Goal: Information Seeking & Learning: Learn about a topic

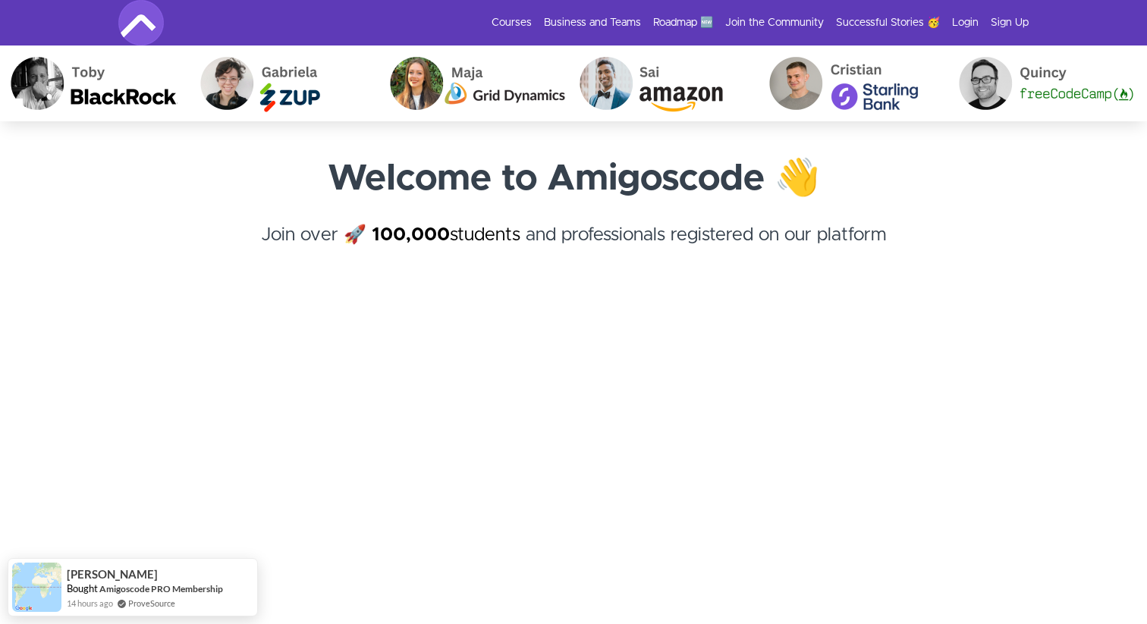
click at [1084, 181] on section "Welcome to Amigoscode 👋 Join over 🚀 100,000 students and professionals register…" at bounding box center [573, 495] width 1147 height 749
click at [859, 236] on h4 "Join over 🚀 100,000 students and professionals registered on our platform ﻿" at bounding box center [573, 248] width 910 height 55
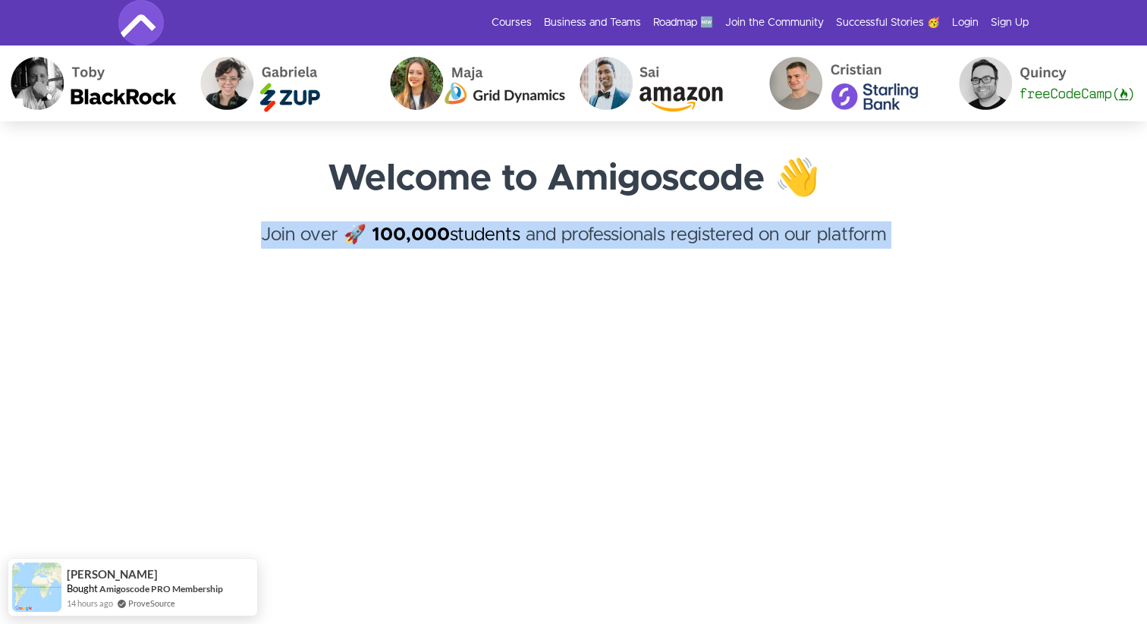
click at [859, 236] on h4 "Join over 🚀 100,000 students and professionals registered on our platform ﻿" at bounding box center [573, 248] width 910 height 55
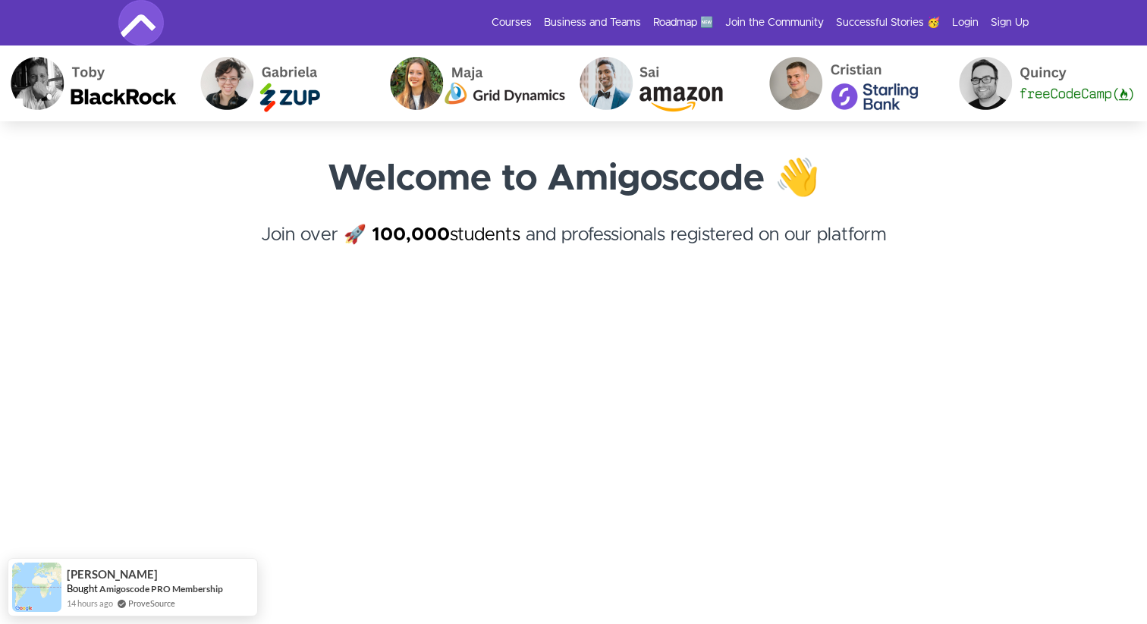
click at [873, 243] on h4 "Join over 🚀 100,000 students and professionals registered on our platform ﻿" at bounding box center [573, 248] width 910 height 55
click at [866, 237] on h4 "Join over 🚀 100,000 students and professionals registered on our platform ﻿" at bounding box center [573, 248] width 910 height 55
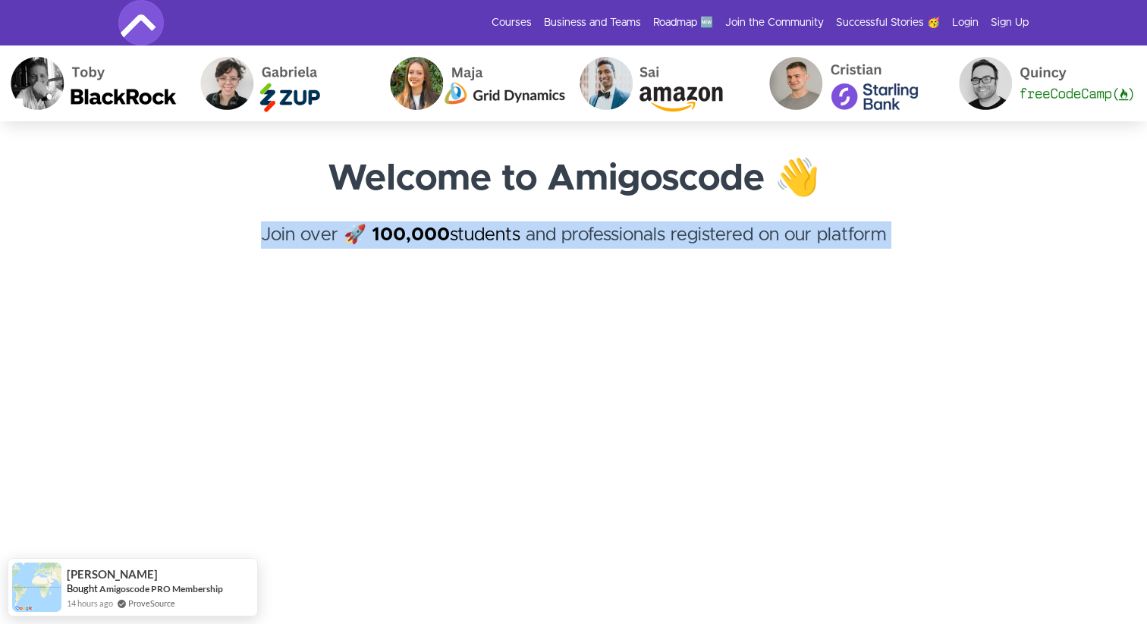
click at [866, 237] on h4 "Join over 🚀 100,000 students and professionals registered on our platform ﻿" at bounding box center [573, 248] width 910 height 55
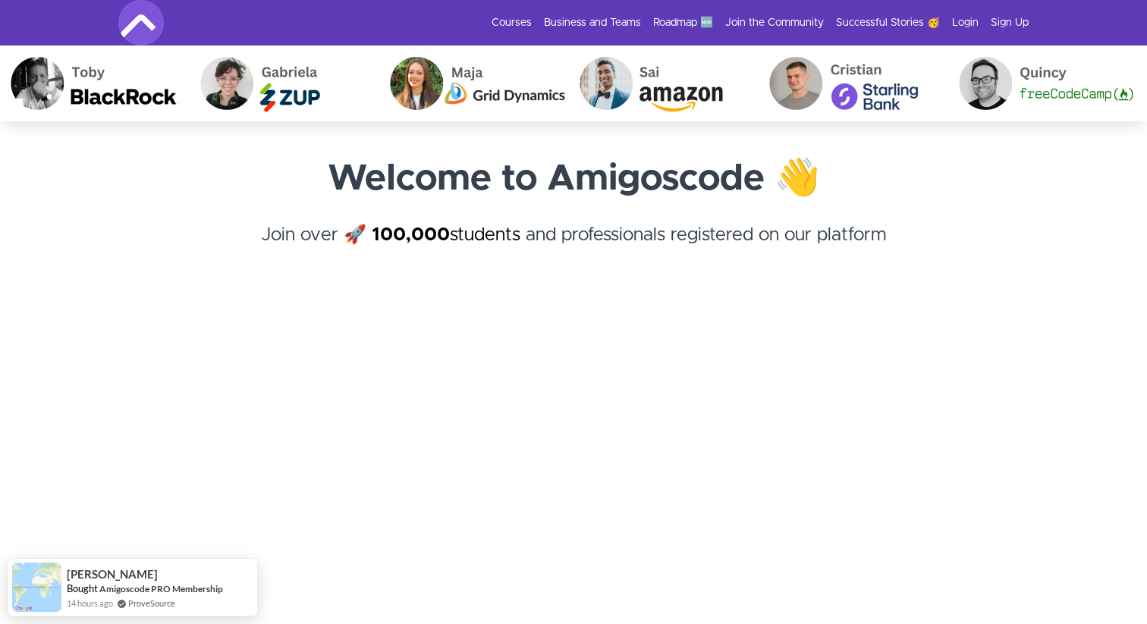
click at [887, 255] on h4 "Join over 🚀 100,000 students and professionals registered on our platform ﻿" at bounding box center [573, 248] width 910 height 55
click at [871, 233] on h4 "Join over 🚀 100,000 students and professionals registered on our platform ﻿" at bounding box center [573, 248] width 910 height 55
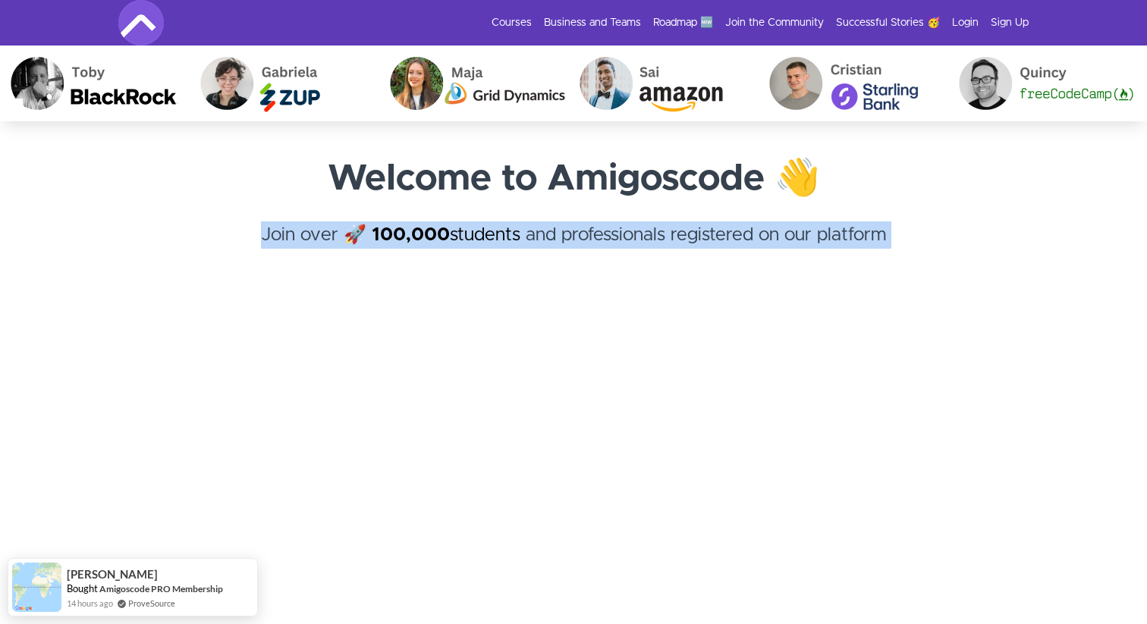
click at [871, 233] on h4 "Join over 🚀 100,000 students and professionals registered on our platform ﻿" at bounding box center [573, 248] width 910 height 55
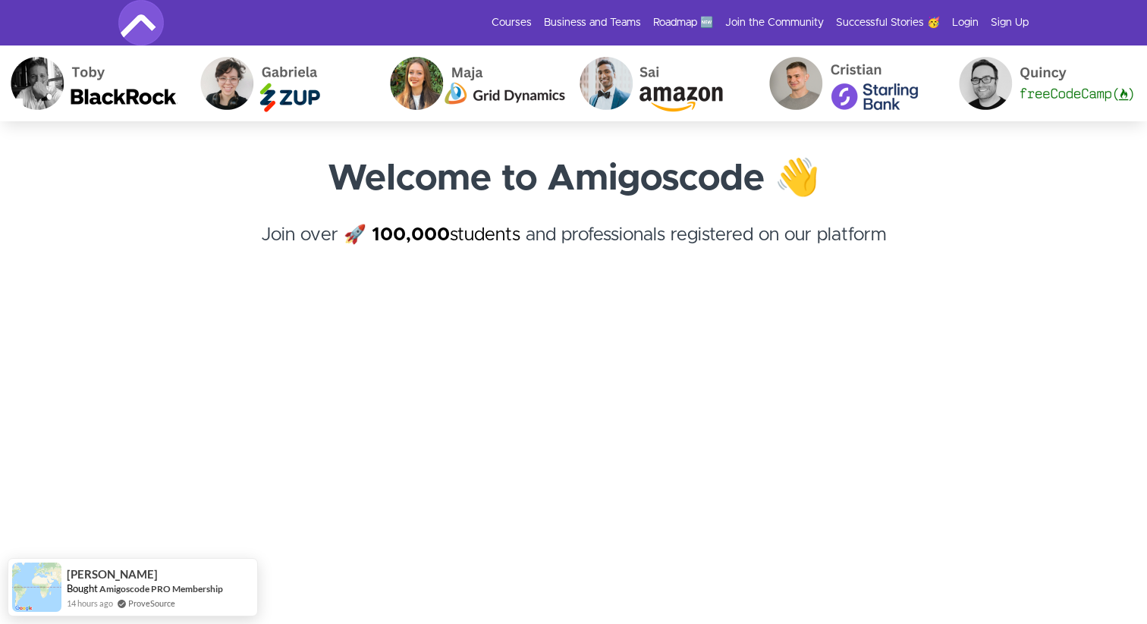
click at [876, 241] on h4 "Join over 🚀 100,000 students and professionals registered on our platform ﻿" at bounding box center [573, 248] width 910 height 55
click at [851, 226] on h4 "Join over 🚀 100,000 students and professionals registered on our platform ﻿" at bounding box center [573, 248] width 910 height 55
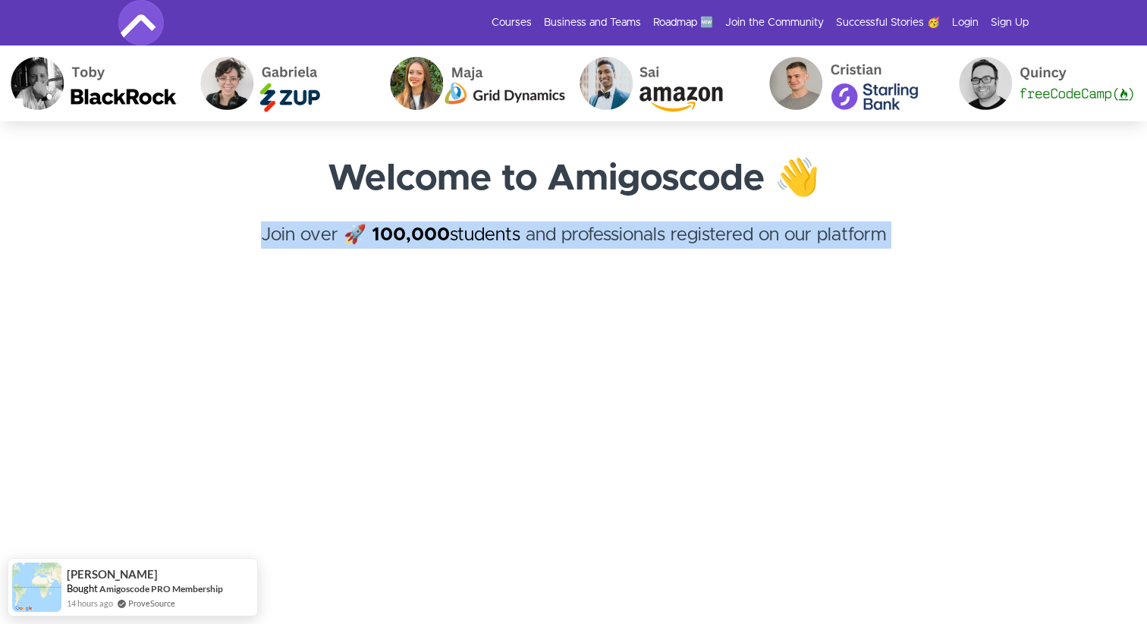
click at [851, 226] on h4 "Join over 🚀 100,000 students and professionals registered on our platform ﻿" at bounding box center [573, 248] width 910 height 55
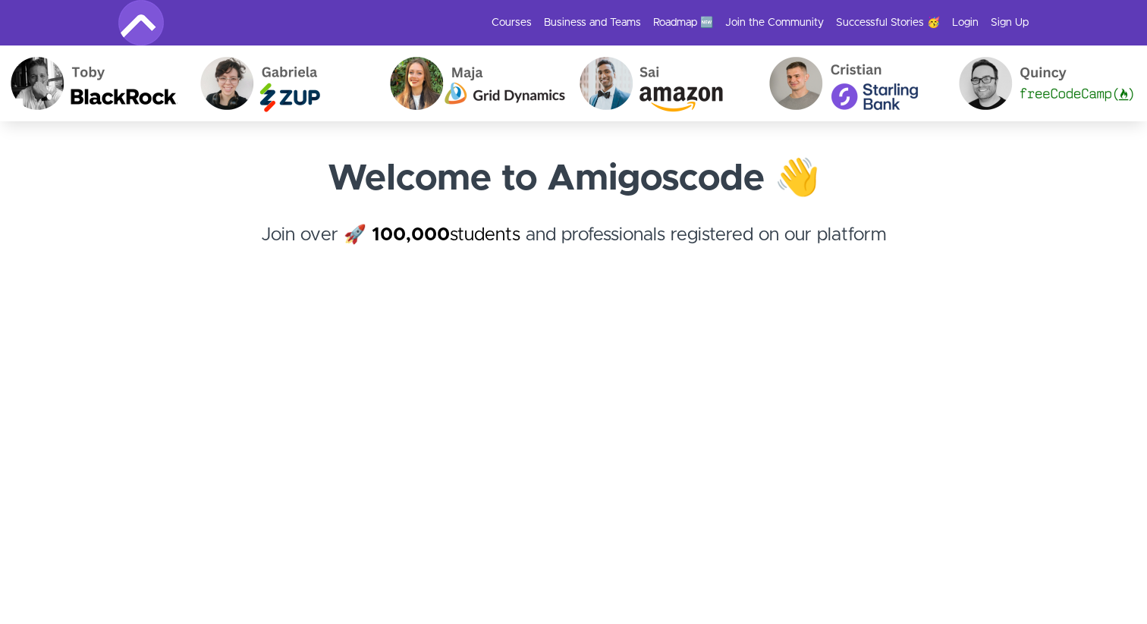
click at [870, 231] on h4 "Join over 🚀 100,000 students and professionals registered on our platform ﻿" at bounding box center [573, 248] width 910 height 55
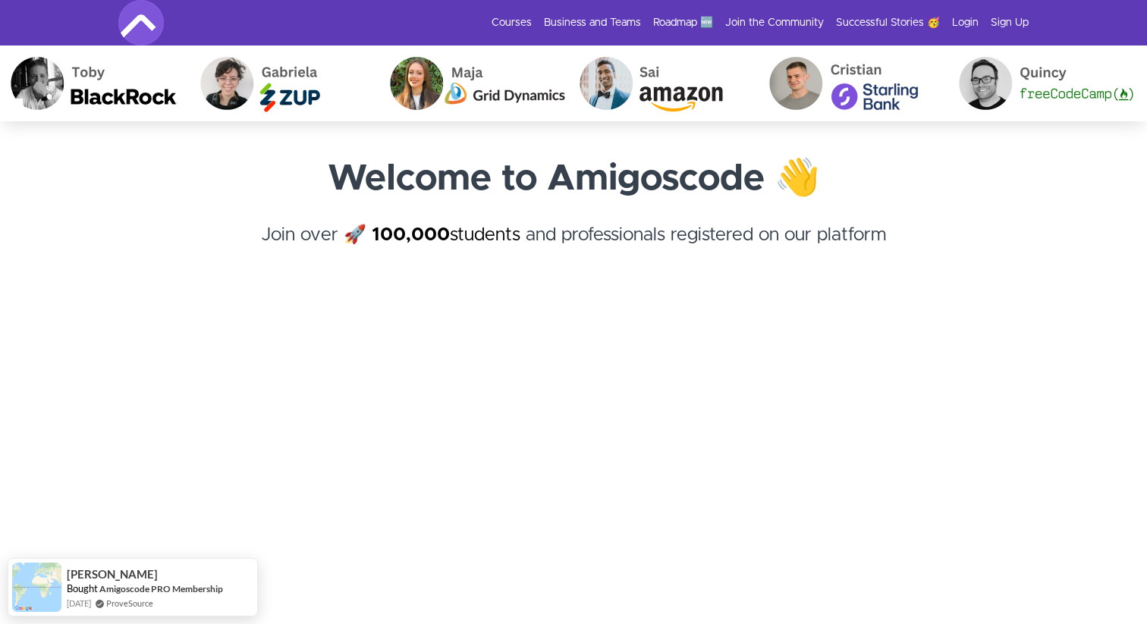
click at [845, 246] on h4 "Join over 🚀 100,000 students and professionals registered on our platform ﻿" at bounding box center [573, 248] width 910 height 55
click at [852, 233] on h4 "Join over 🚀 100,000 students and professionals registered on our platform ﻿" at bounding box center [573, 248] width 910 height 55
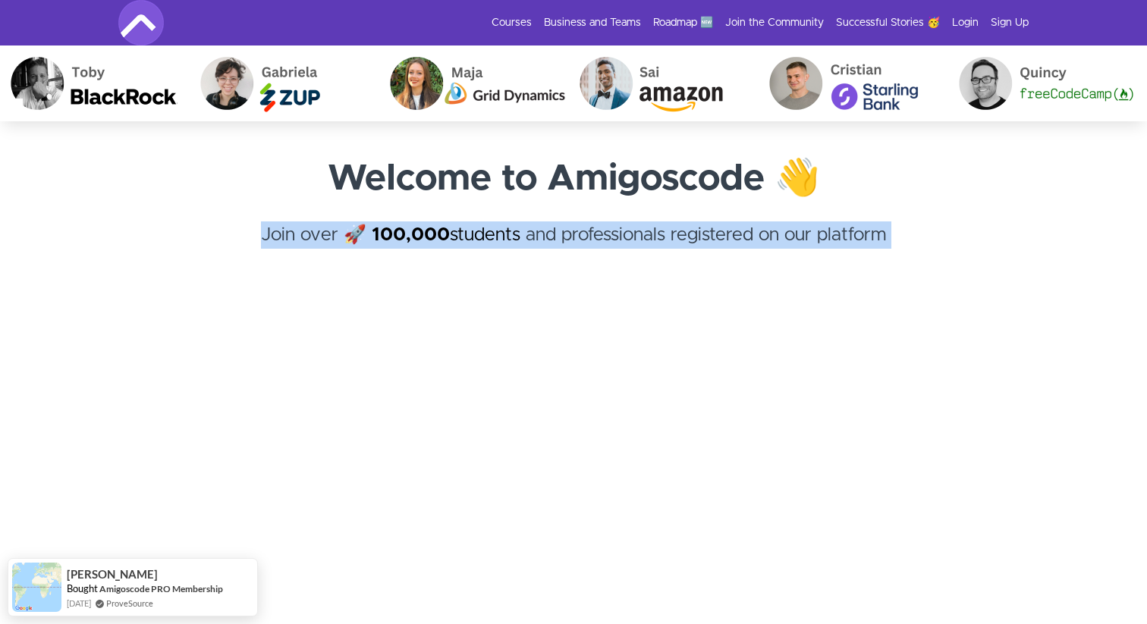
click at [852, 233] on h4 "Join over 🚀 100,000 students and professionals registered on our platform ﻿" at bounding box center [573, 248] width 910 height 55
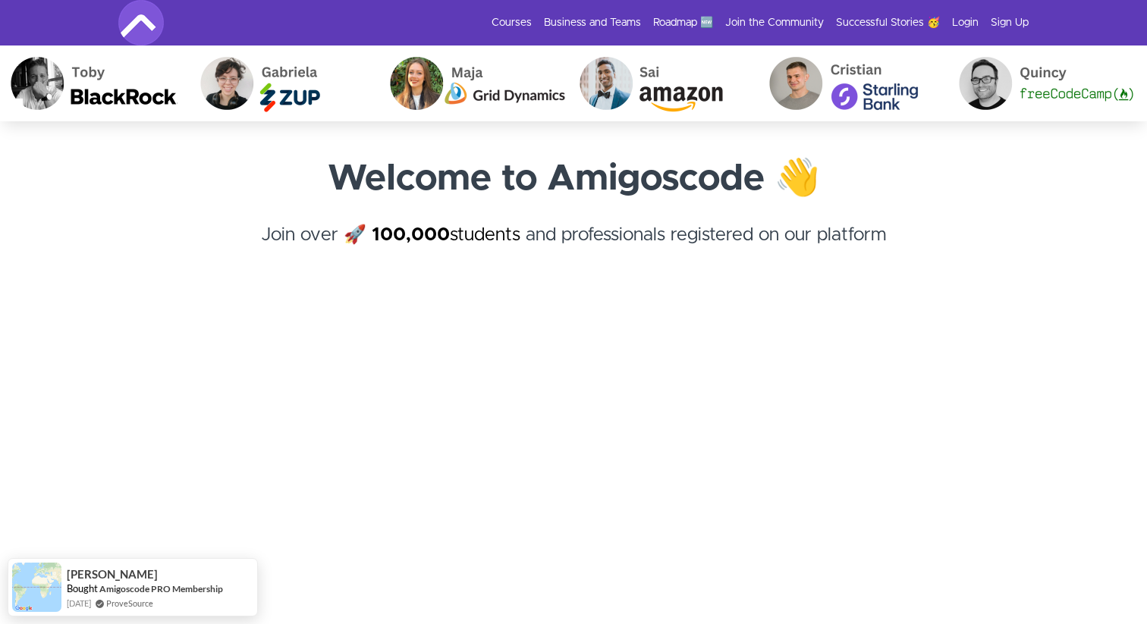
click at [862, 237] on h4 "Join over 🚀 100,000 students and professionals registered on our platform ﻿" at bounding box center [573, 248] width 910 height 55
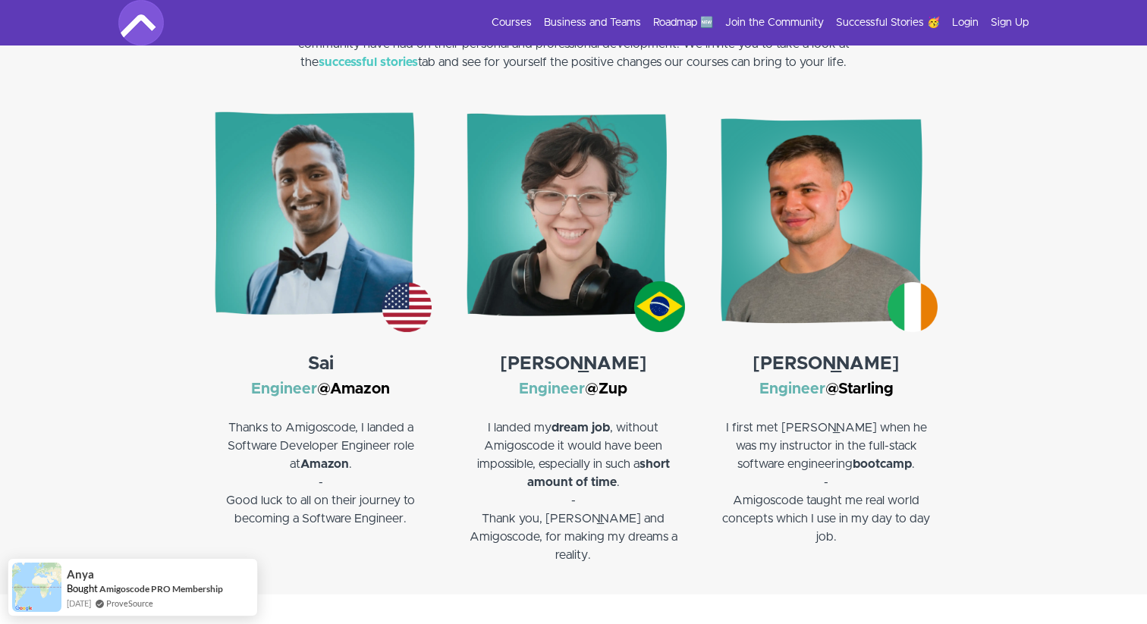
scroll to position [2208, 0]
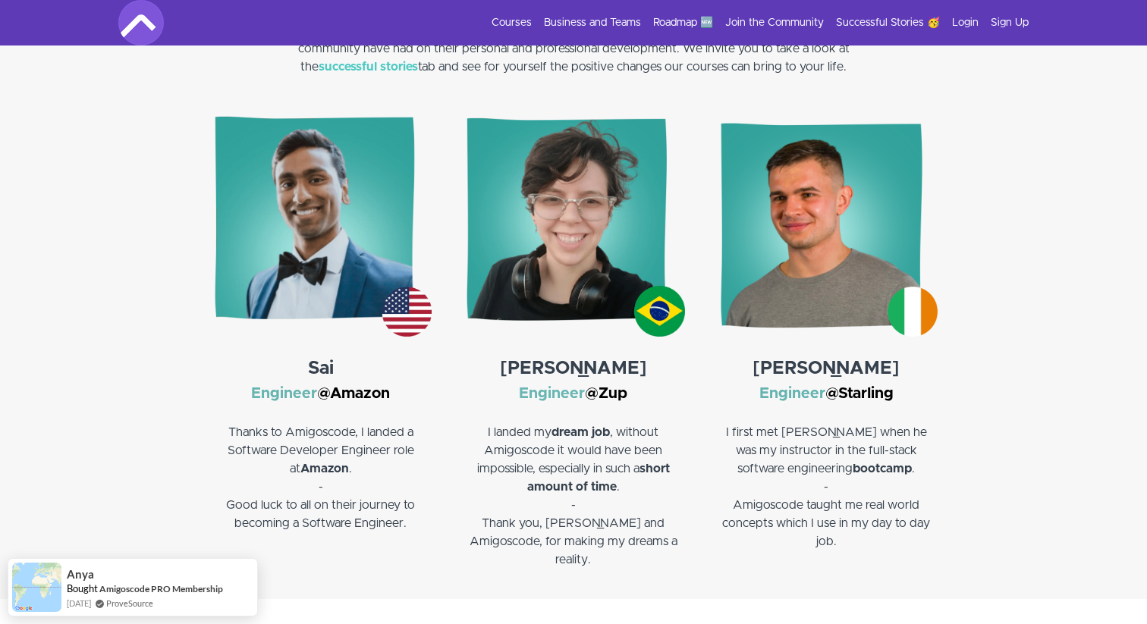
click at [650, 444] on p "I landed my dream job , without Amigoscode it would have been impossible, espec…" at bounding box center [573, 468] width 222 height 91
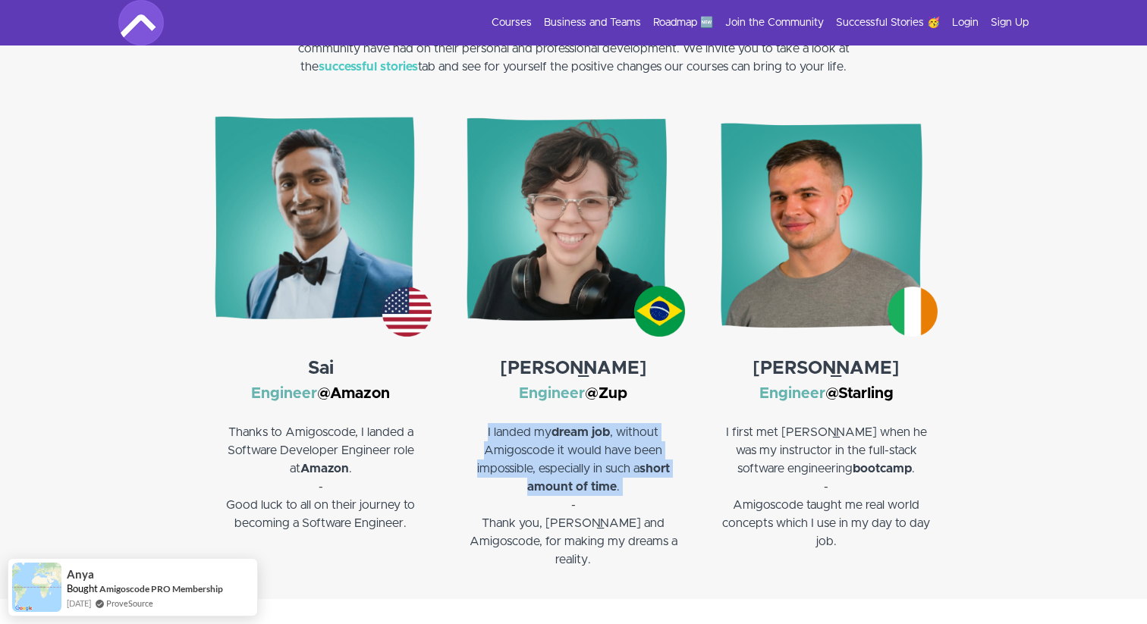
click at [650, 444] on p "I landed my dream job , without Amigoscode it would have been impossible, espec…" at bounding box center [573, 468] width 222 height 91
click at [650, 472] on strong "short amount of time" at bounding box center [598, 478] width 143 height 30
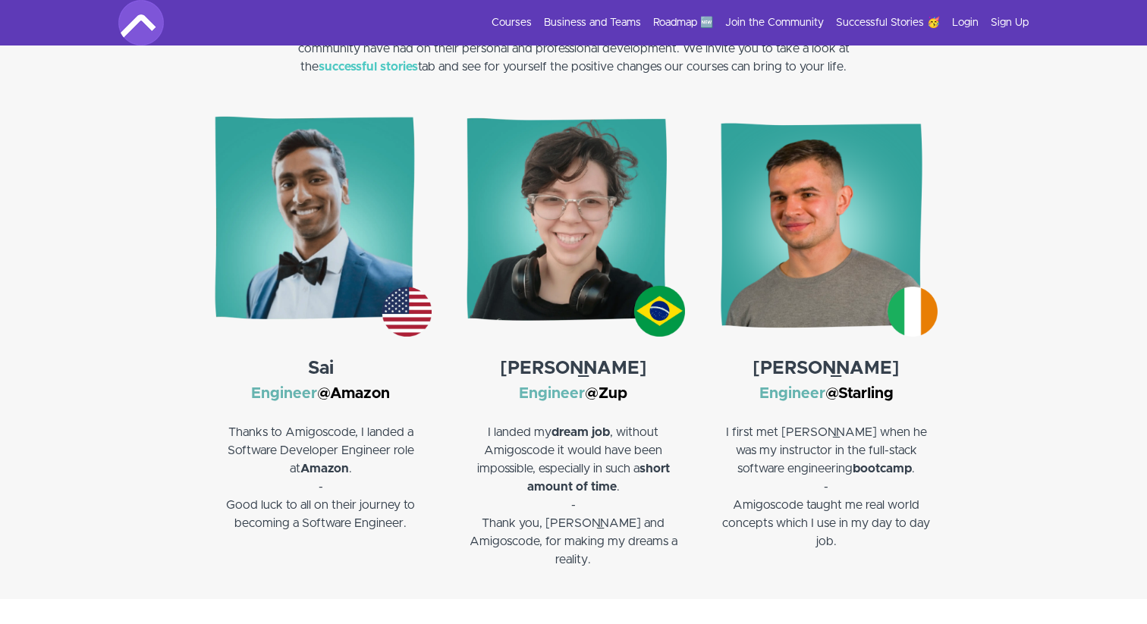
click at [633, 541] on p "Thank you, Nelson and Amigoscode, for making my dreams a reality." at bounding box center [573, 541] width 222 height 55
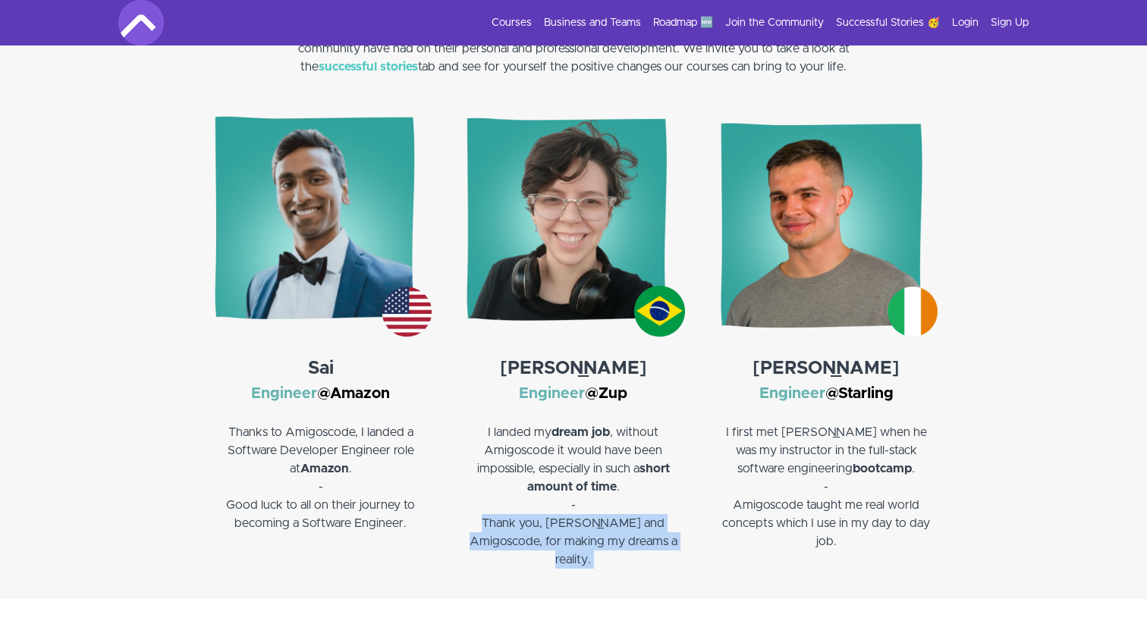
click at [633, 541] on p "Thank you, Nelson and Amigoscode, for making my dreams a reality." at bounding box center [573, 541] width 222 height 55
click at [636, 543] on p "Thank you, Nelson and Amigoscode, for making my dreams a reality." at bounding box center [573, 541] width 222 height 55
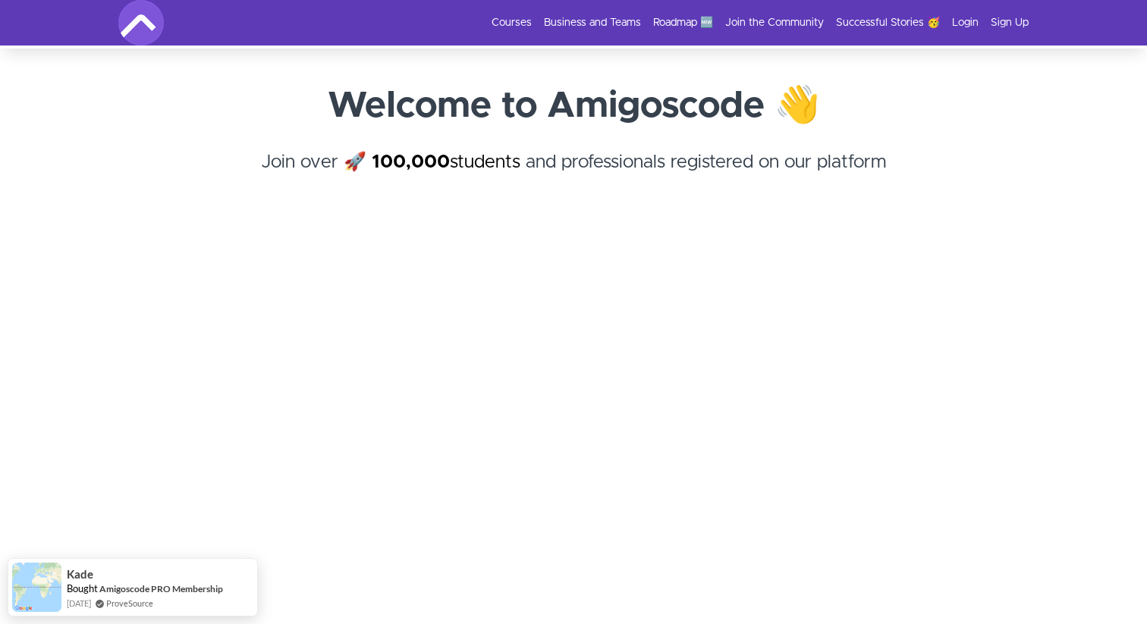
scroll to position [0, 0]
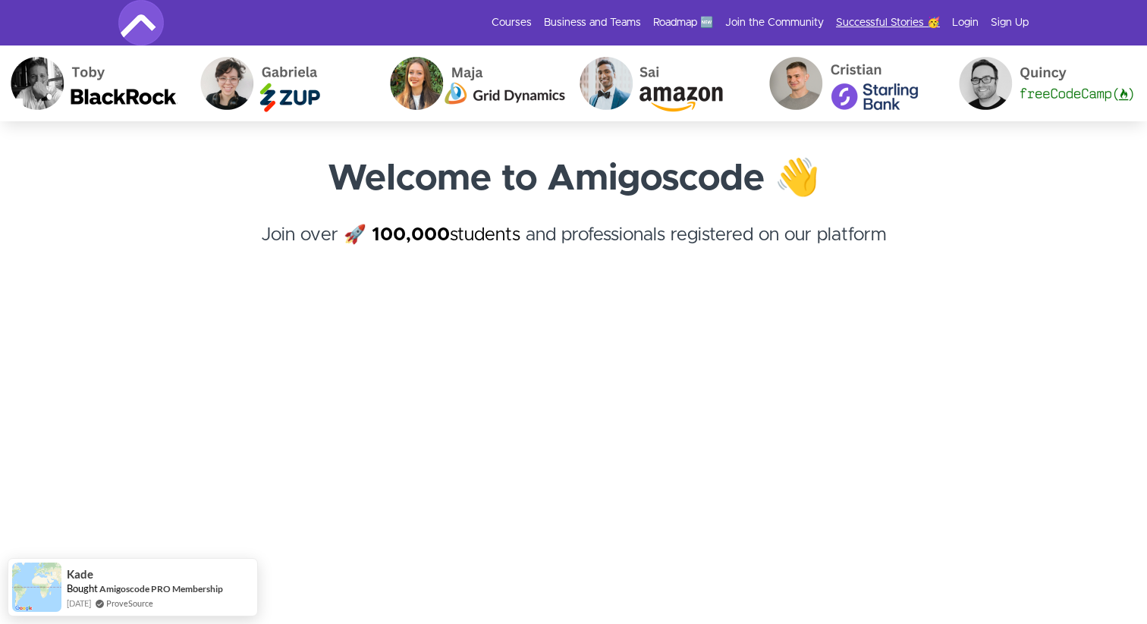
click at [921, 22] on link "Successful Stories 🥳" at bounding box center [888, 22] width 104 height 15
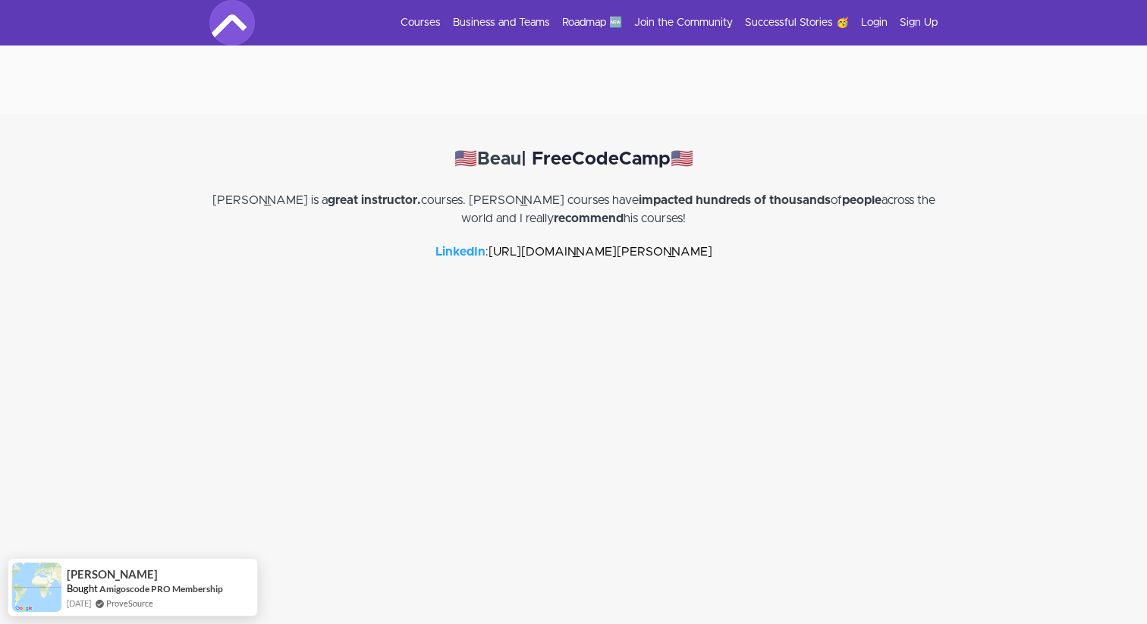
scroll to position [3313, 0]
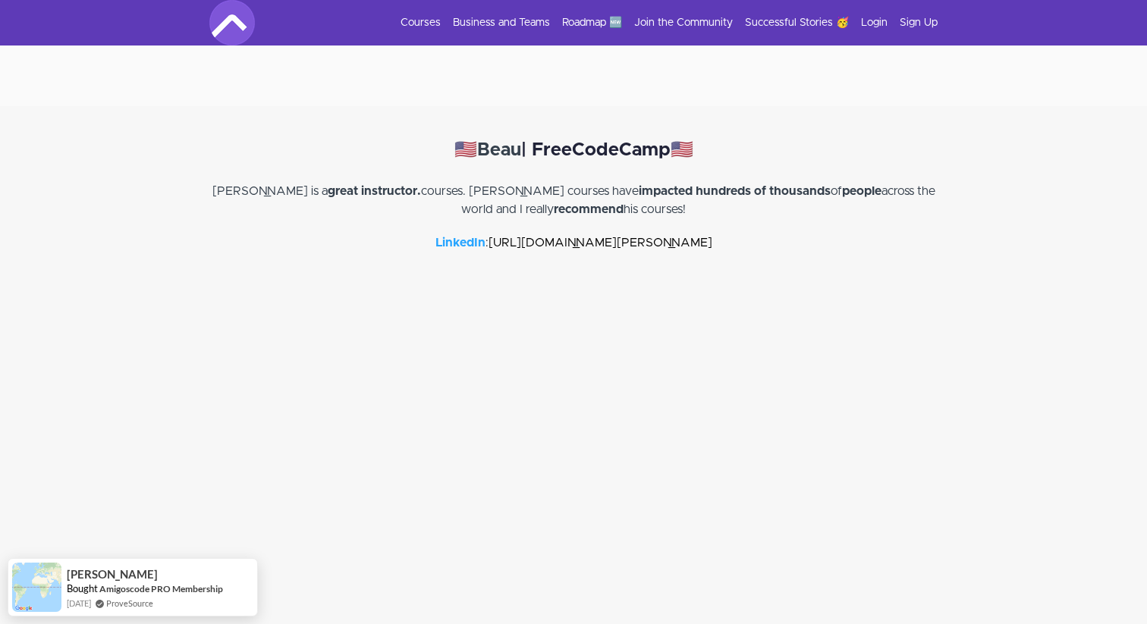
click at [639, 185] on strong "impacted hundreds of thousands" at bounding box center [735, 191] width 192 height 12
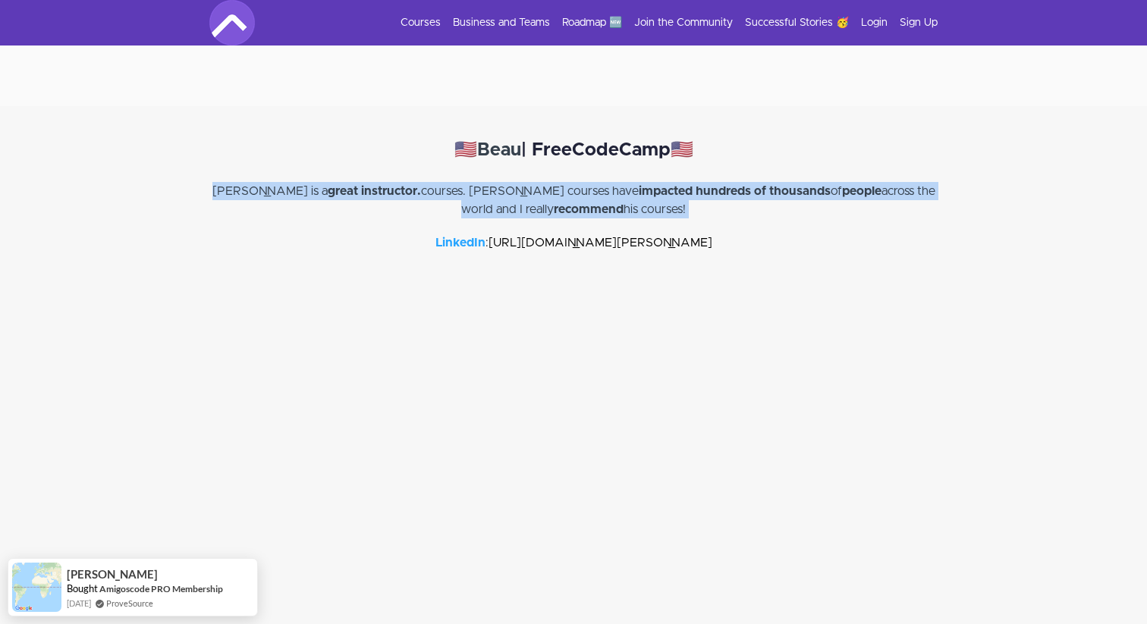
click at [639, 185] on strong "impacted hundreds of thousands" at bounding box center [735, 191] width 192 height 12
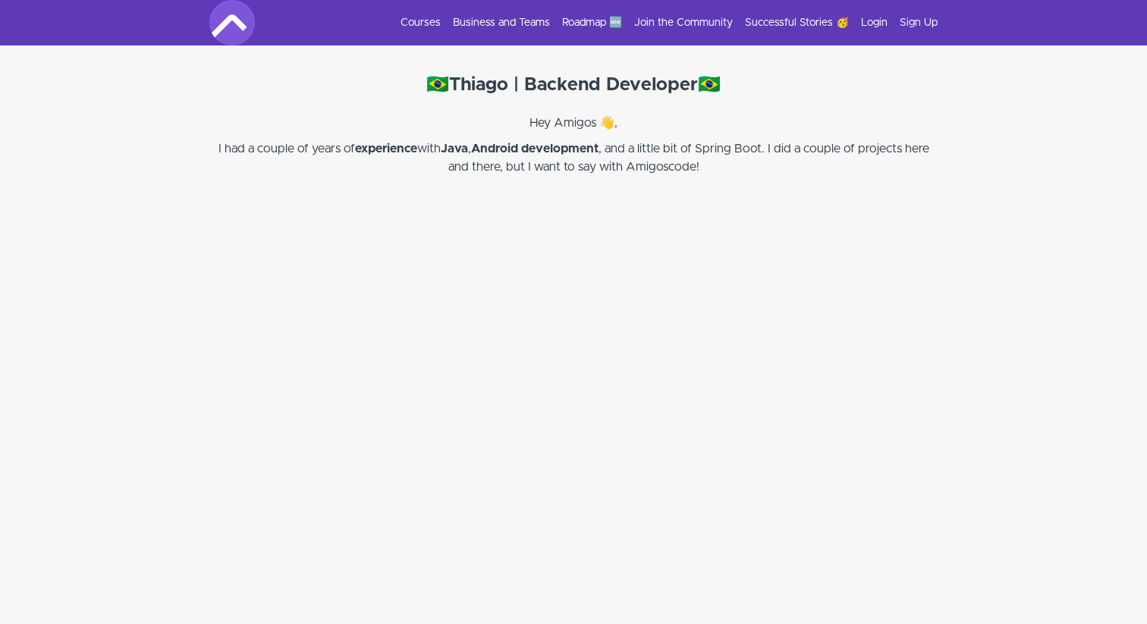
scroll to position [10966, 0]
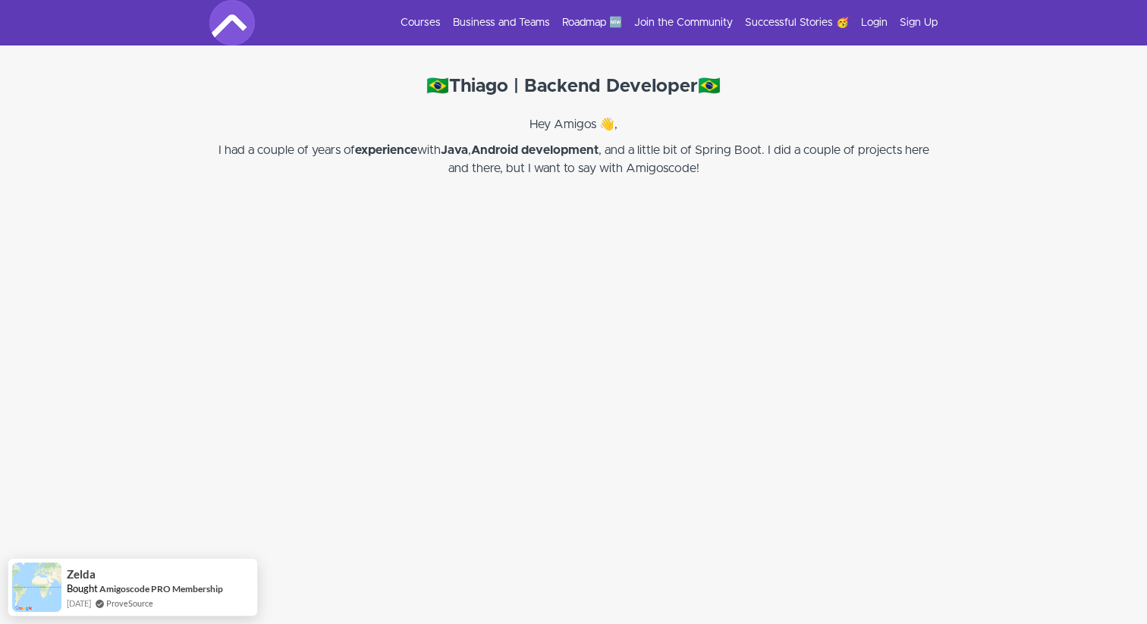
click at [657, 141] on p "I had a couple of years of experience with Java , Android development , and a l…" at bounding box center [573, 159] width 728 height 36
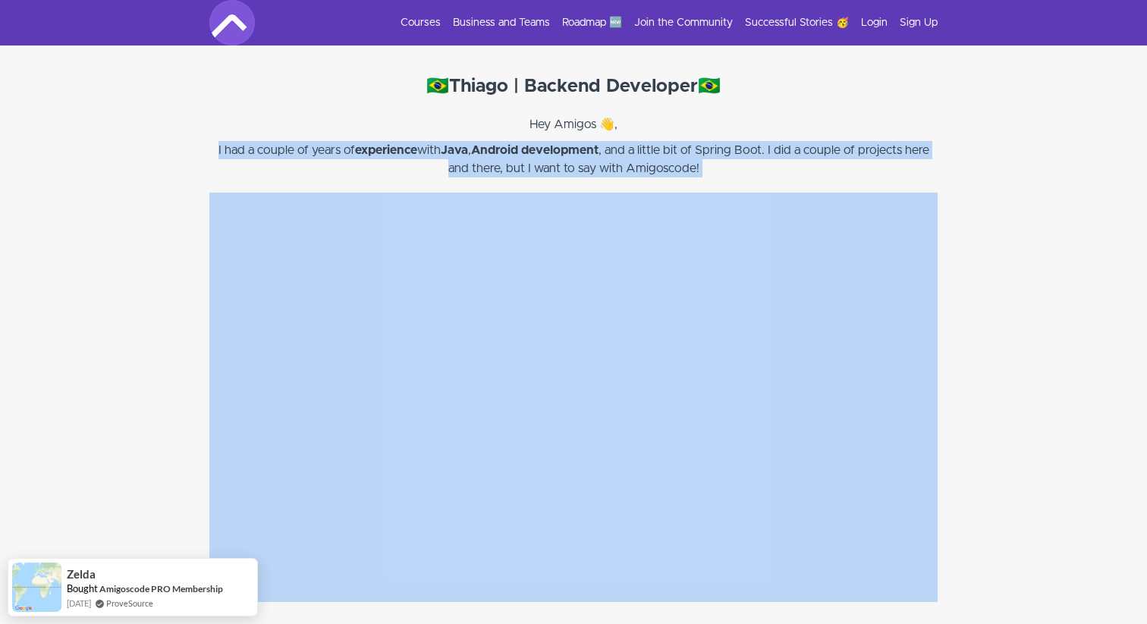
click at [657, 141] on p "I had a couple of years of experience with Java , Android development , and a l…" at bounding box center [573, 159] width 728 height 36
click at [662, 141] on p "I had a couple of years of experience with Java , Android development , and a l…" at bounding box center [573, 159] width 728 height 36
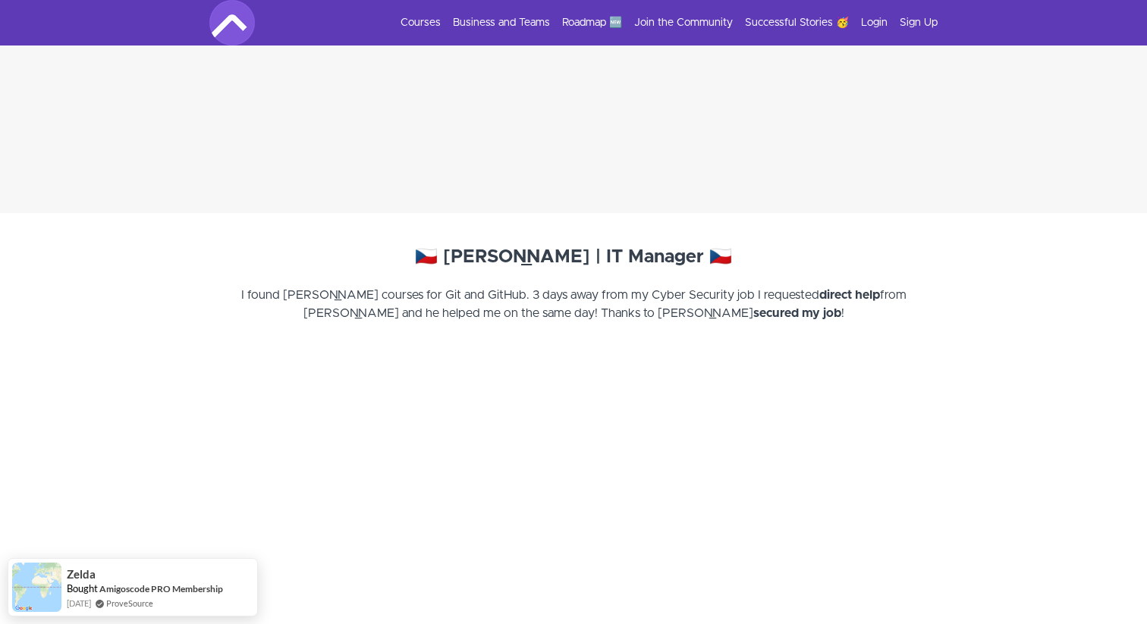
scroll to position [12465, 0]
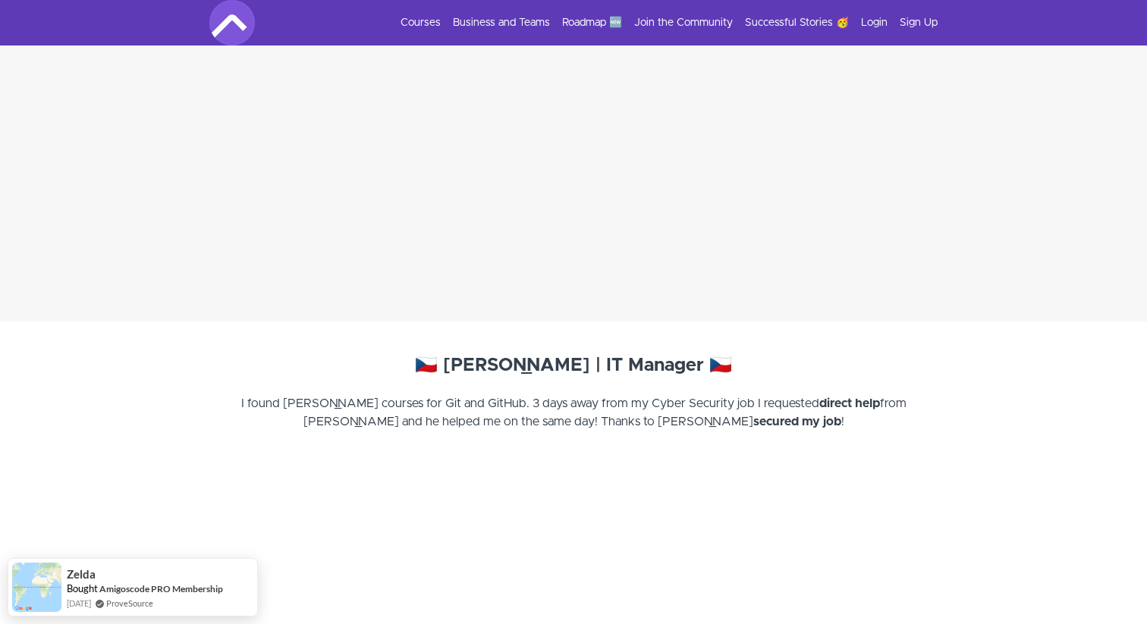
click at [639, 356] on strong "🇨🇿 [PERSON_NAME] | IT Manager 🇨🇿" at bounding box center [573, 365] width 317 height 18
click at [645, 364] on div "🇨🇿 [PERSON_NAME] | IT Manager 🇨🇿 I found [PERSON_NAME] courses for Git and GitH…" at bounding box center [573, 391] width 758 height 79
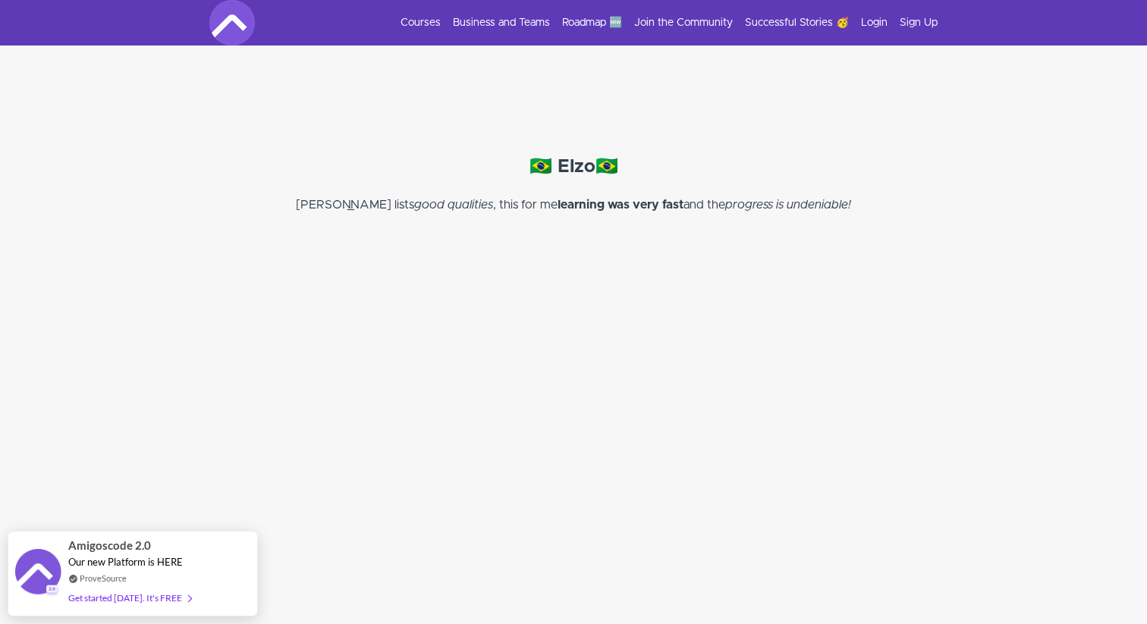
scroll to position [16709, 0]
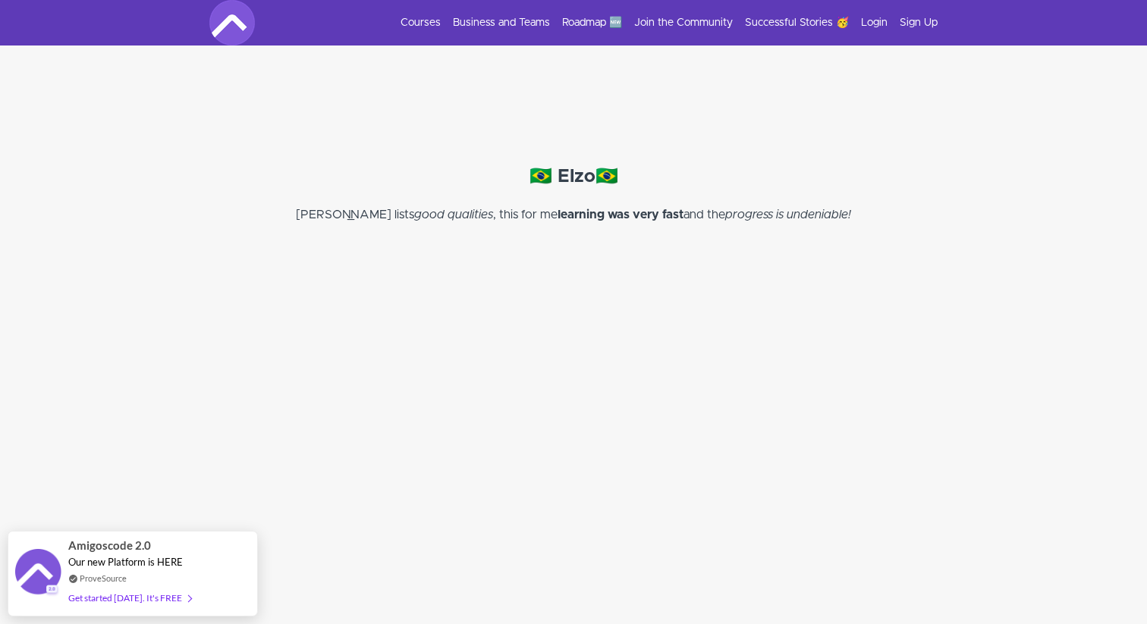
click at [661, 206] on p "[PERSON_NAME] lists good qualities , this for me learning was very fast and the…" at bounding box center [573, 215] width 728 height 18
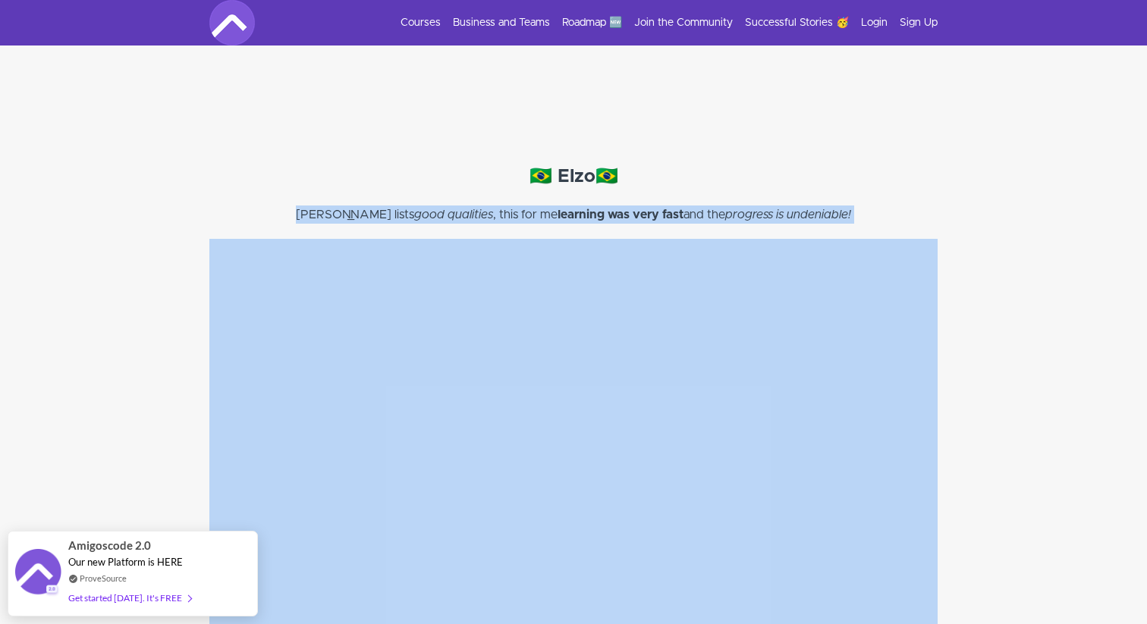
click at [661, 206] on p "[PERSON_NAME] lists good qualities , this for me learning was very fast and the…" at bounding box center [573, 215] width 728 height 18
click at [684, 206] on p "[PERSON_NAME] lists good qualities , this for me learning was very fast and the…" at bounding box center [573, 215] width 728 height 18
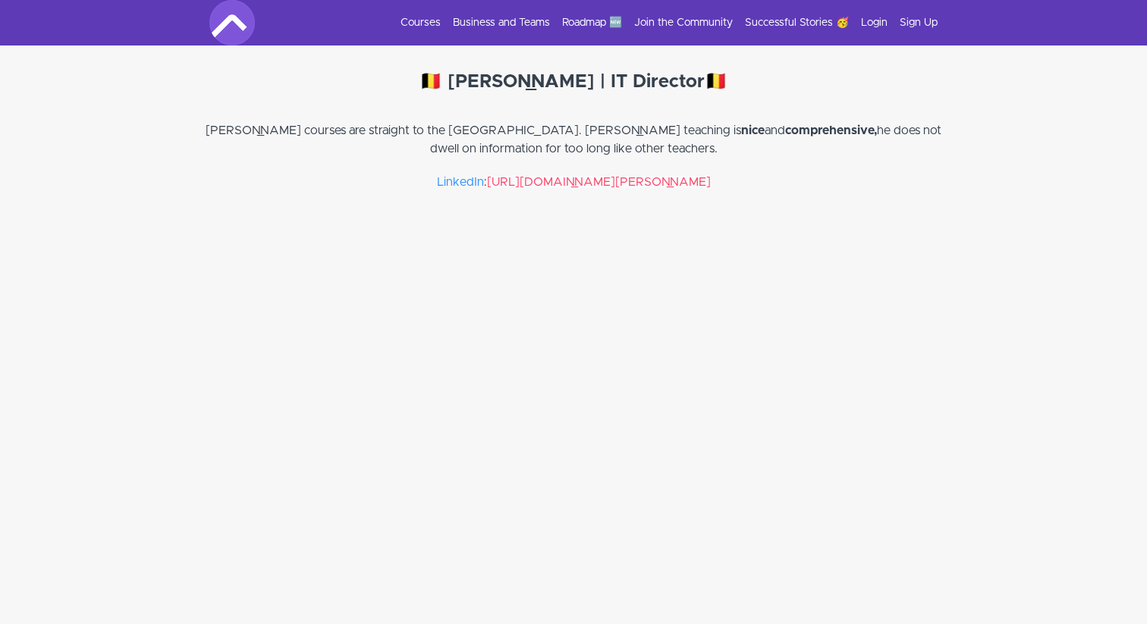
scroll to position [18483, 0]
